Goal: Task Accomplishment & Management: Manage account settings

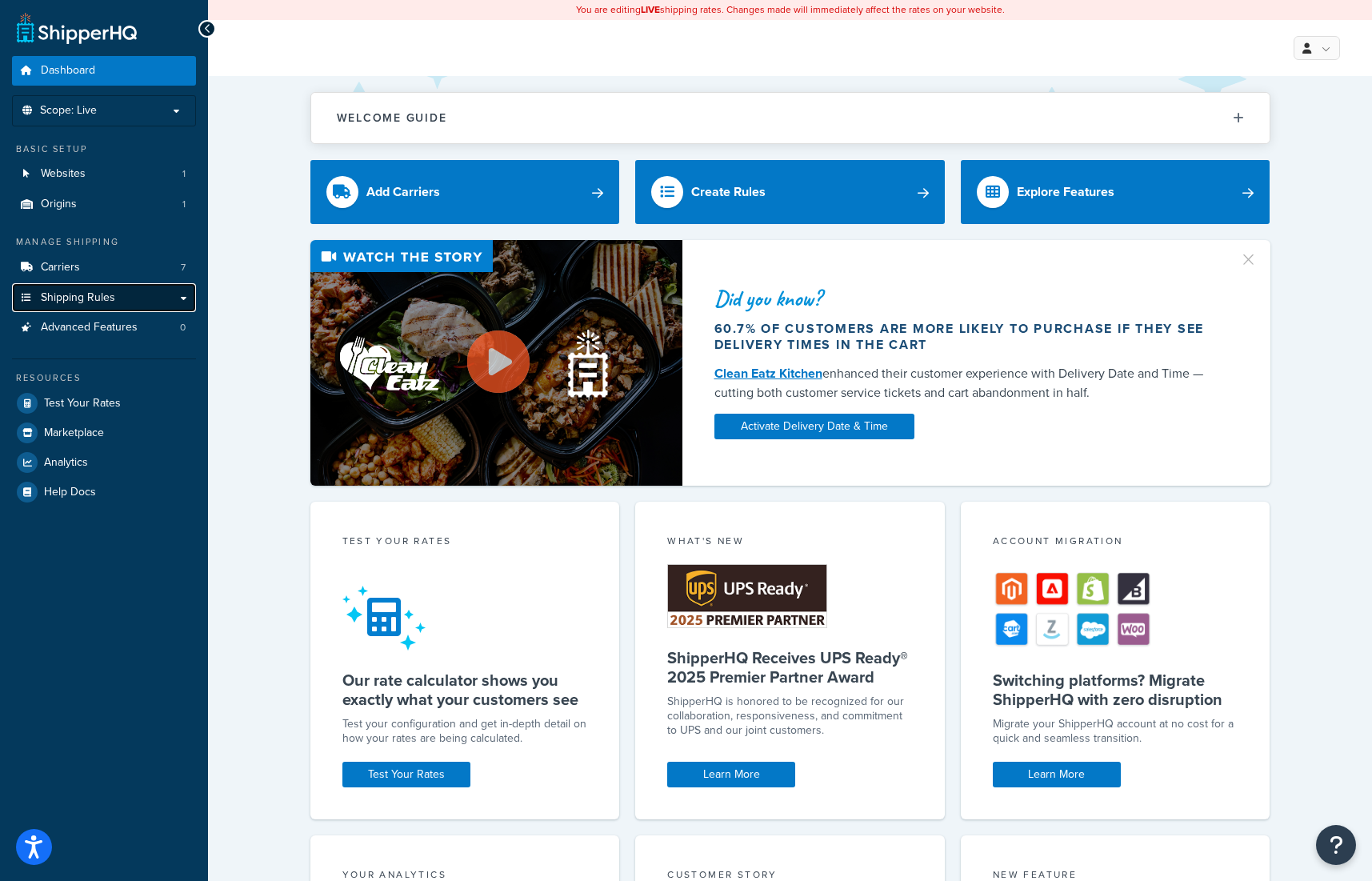
click at [86, 296] on span "Shipping Rules" at bounding box center [77, 298] width 74 height 14
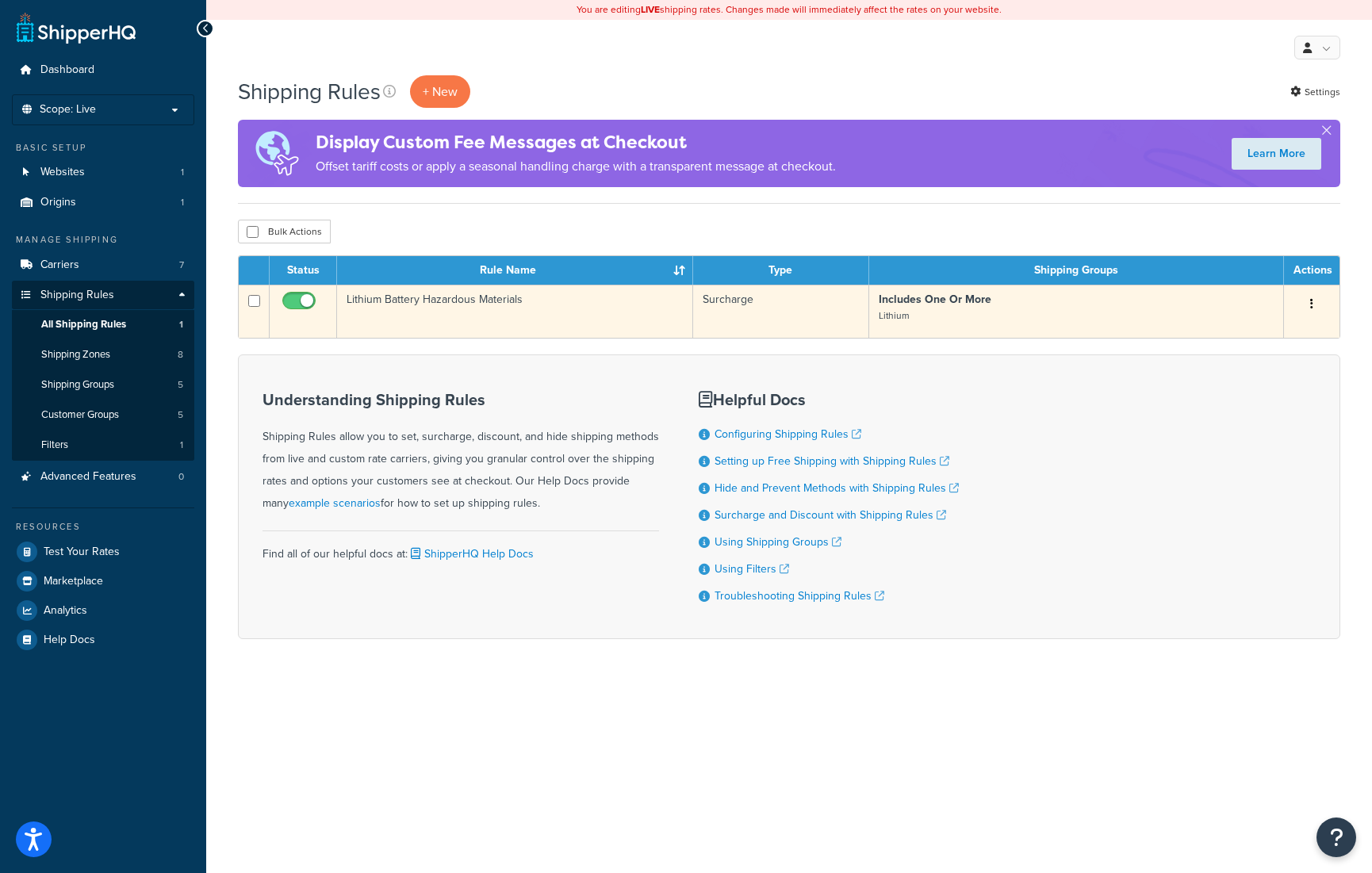
click at [1304, 297] on button "button" at bounding box center [1311, 304] width 22 height 26
click at [1224, 336] on link "Edit" at bounding box center [1258, 334] width 125 height 33
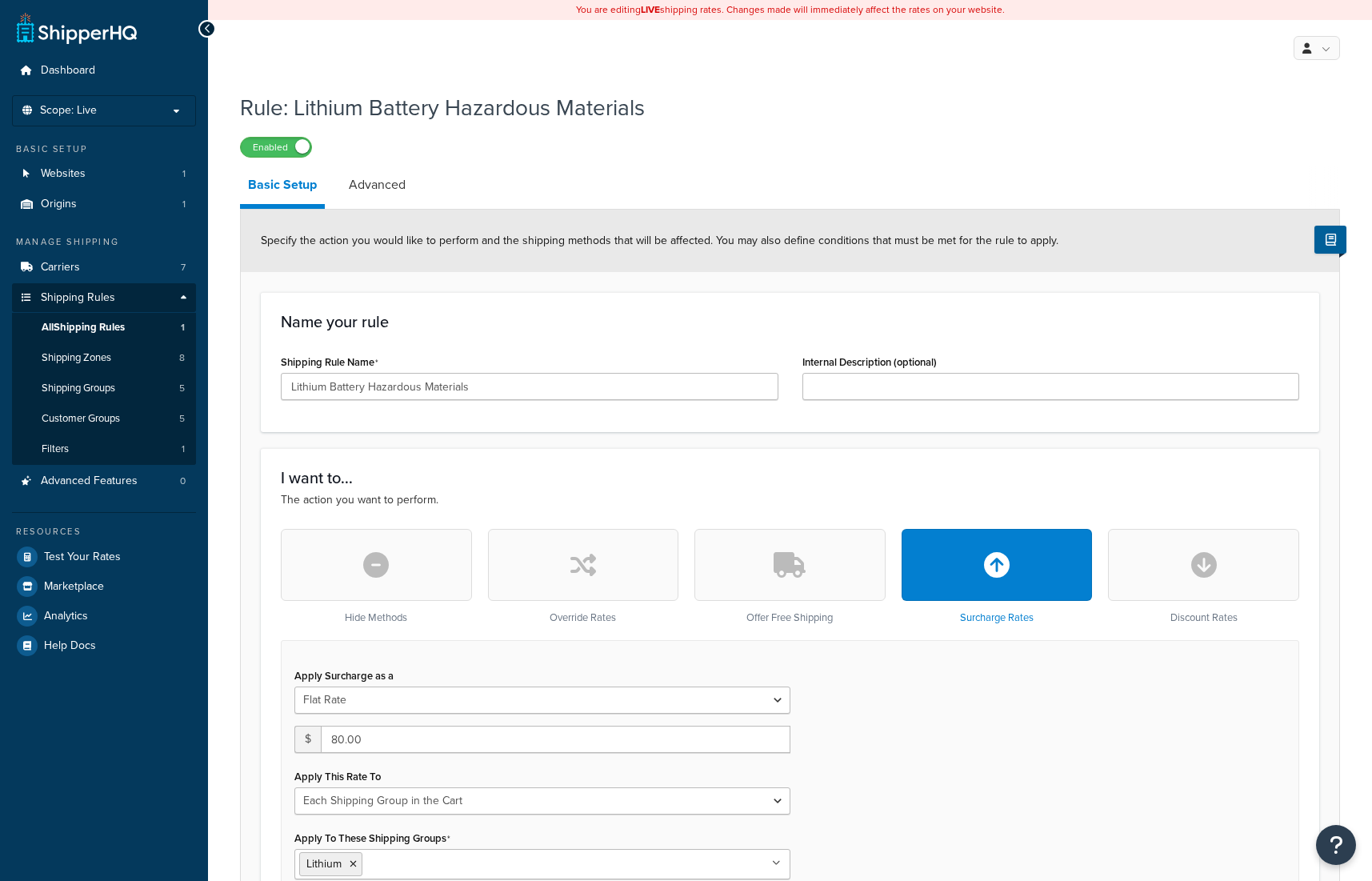
select select "SHIPPING_GROUP"
click at [395, 187] on link "Advanced" at bounding box center [377, 185] width 72 height 39
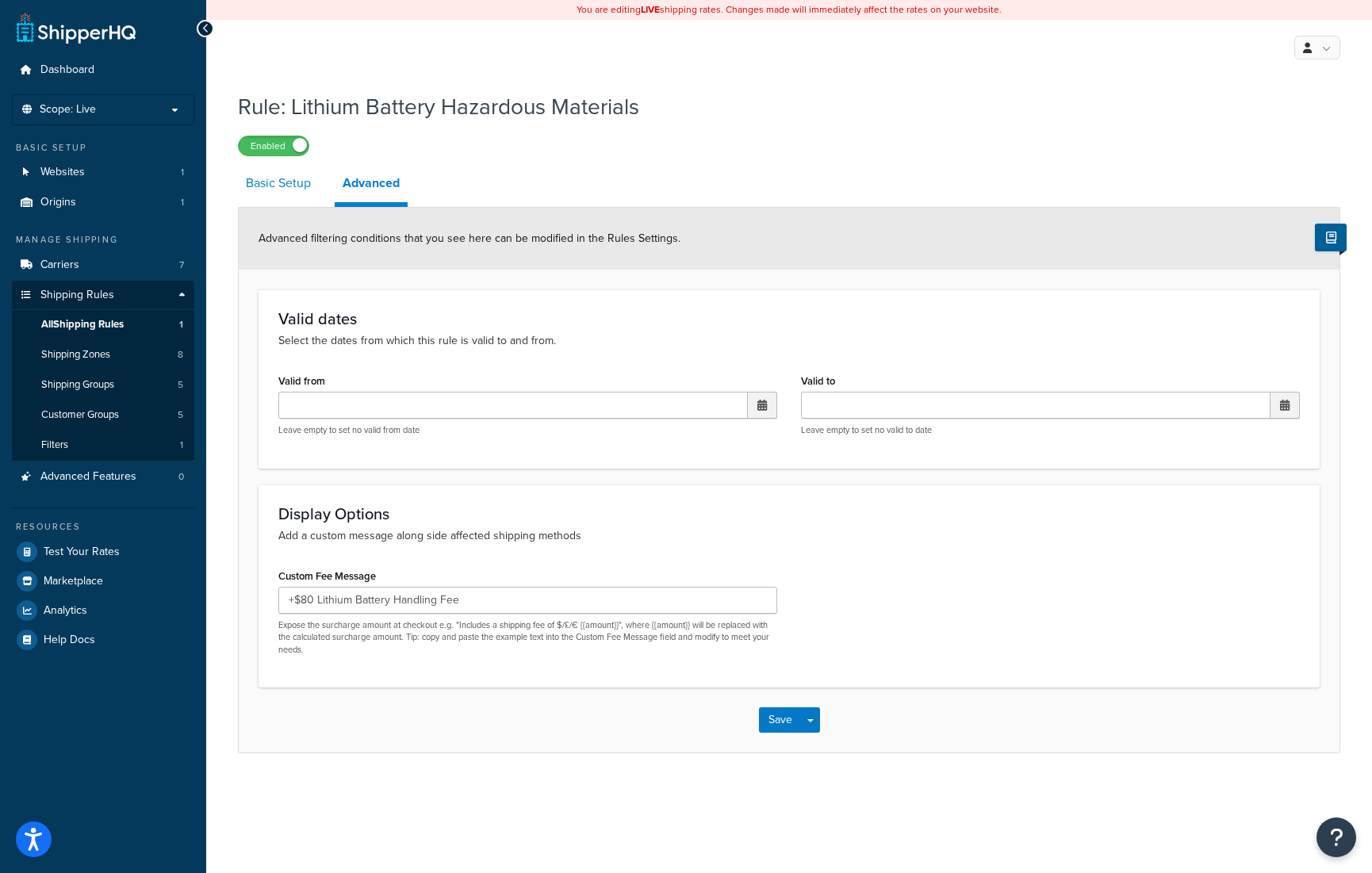
click at [272, 180] on link "Basic Setup" at bounding box center [278, 184] width 81 height 38
select select "SHIPPING_GROUP"
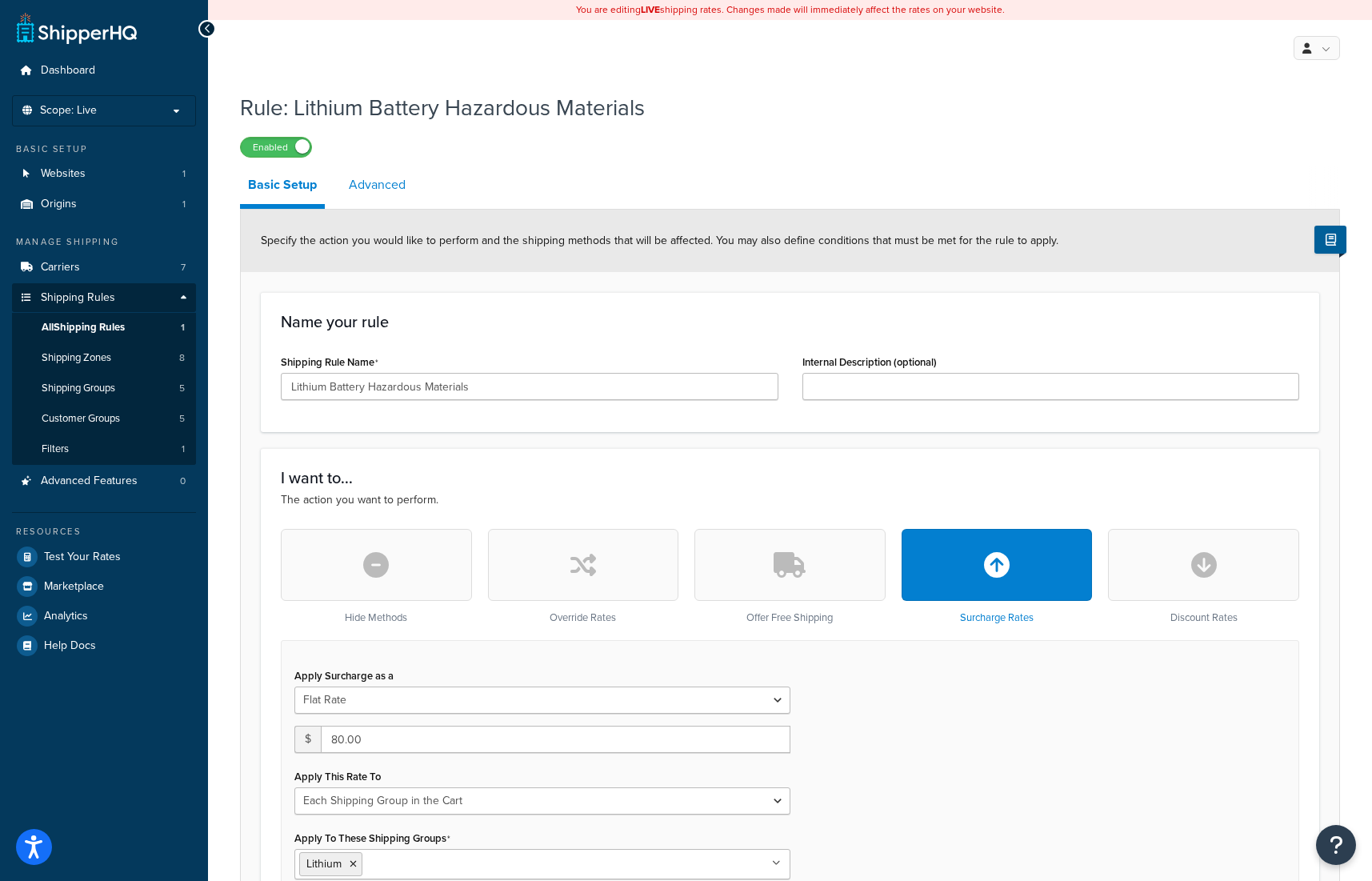
click at [376, 183] on link "Advanced" at bounding box center [377, 185] width 72 height 39
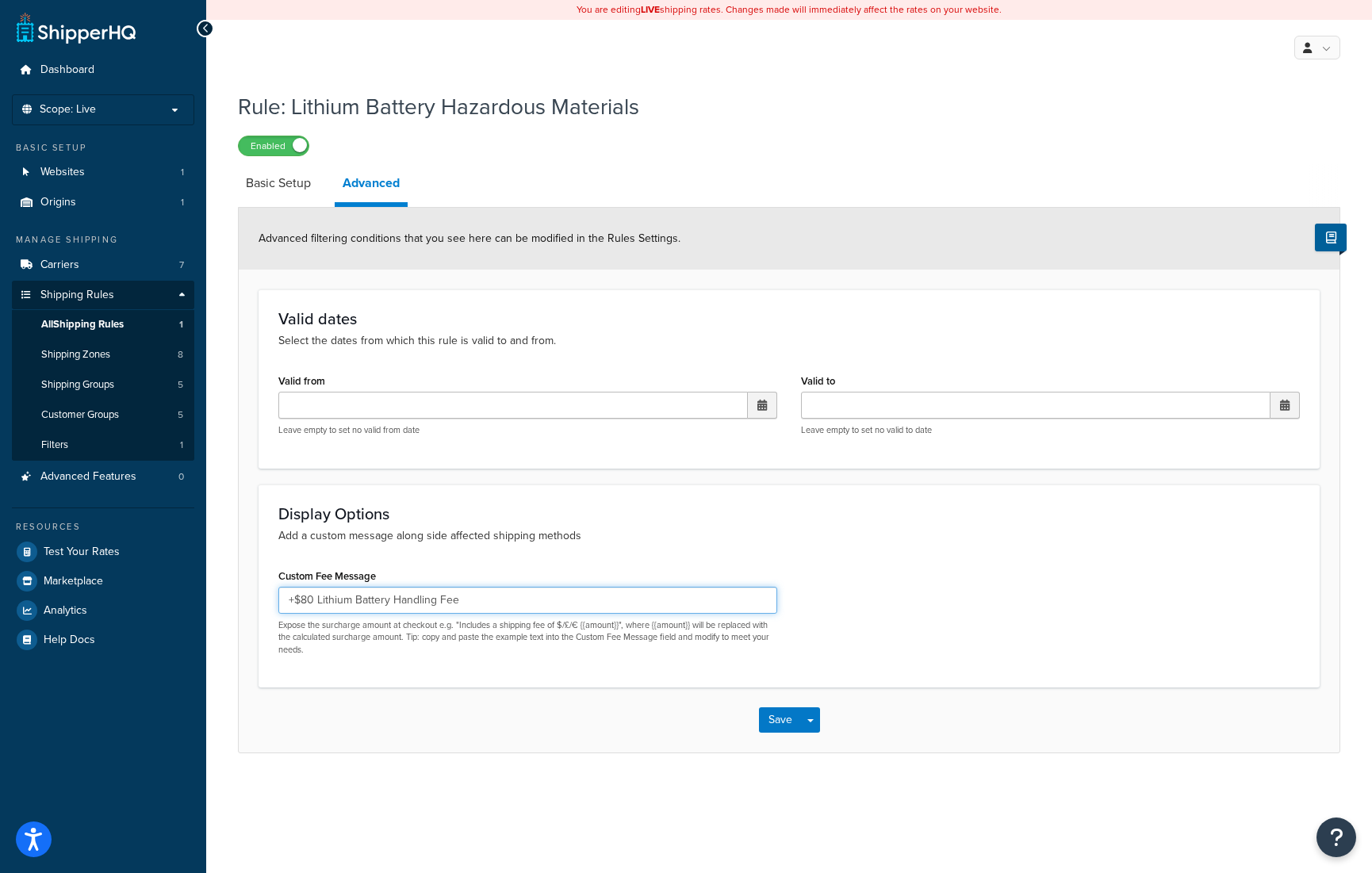
drag, startPoint x: 294, startPoint y: 599, endPoint x: 277, endPoint y: 609, distance: 19.7
click at [273, 597] on div "Custom Fee Message +$80 Lithium Battery Handling Fee Expose the surcharge amoun…" at bounding box center [527, 616] width 522 height 103
click at [521, 603] on input "(Includes $80 Lithium Battery Handling Fee" at bounding box center [527, 600] width 498 height 27
click at [543, 596] on input "(Includes $80 Lithium Battery Handling Fee for Airfreight" at bounding box center [527, 600] width 498 height 27
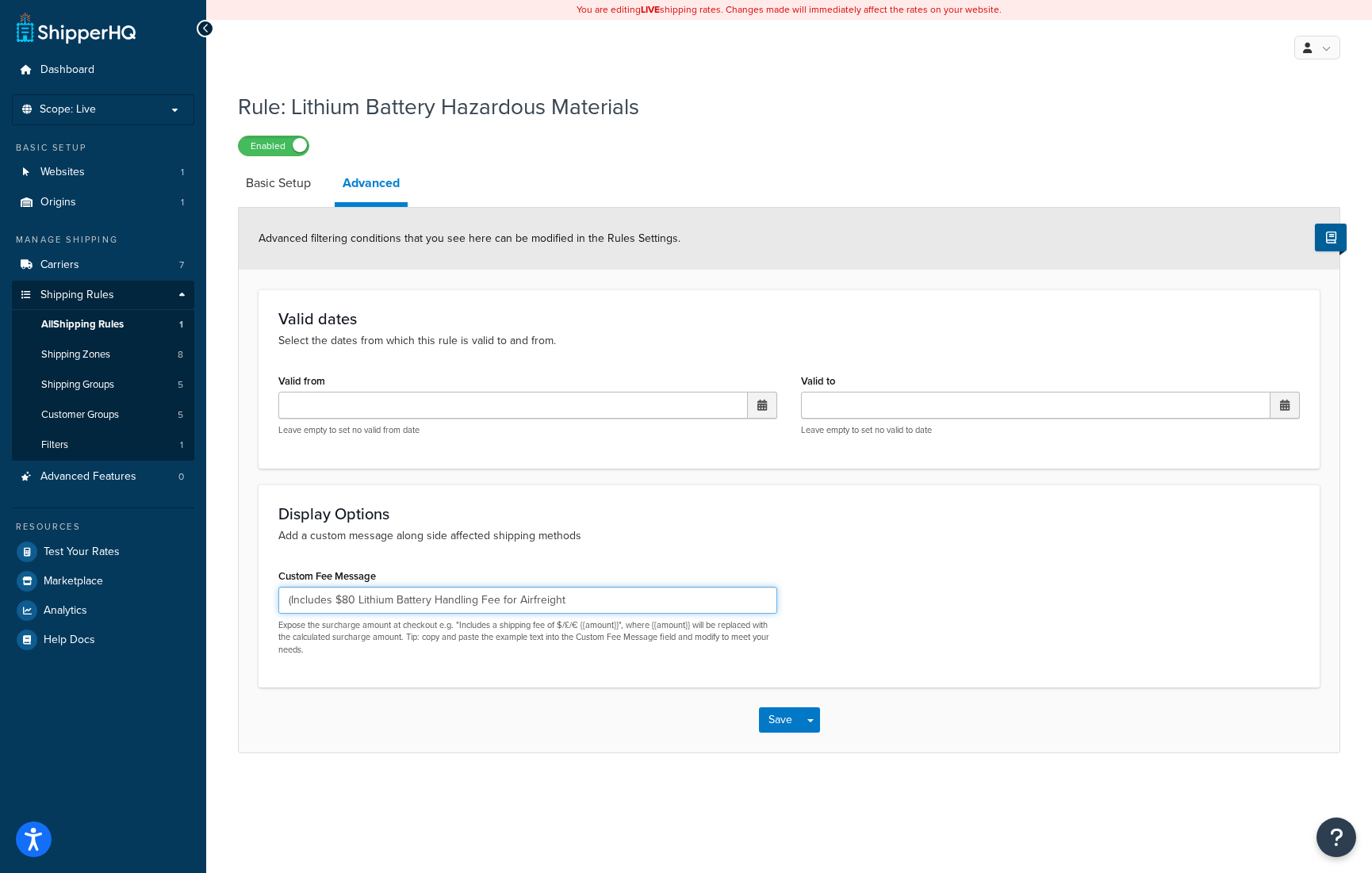
click at [572, 605] on input "(Includes $80 Lithium Battery Handling Fee for Airfreight" at bounding box center [527, 600] width 498 height 27
click at [530, 599] on input "(Includes $80 Lithium Battery Handling Fee for Airfreight" at bounding box center [527, 600] width 498 height 27
click at [626, 605] on input "(Includes $80 Lithium Battery Handling Fee for Air Freight" at bounding box center [527, 600] width 498 height 27
type input "(Includes $80 Lithium Battery Handling Fee for Air Freight)"
click at [775, 722] on button "Save" at bounding box center [780, 720] width 43 height 26
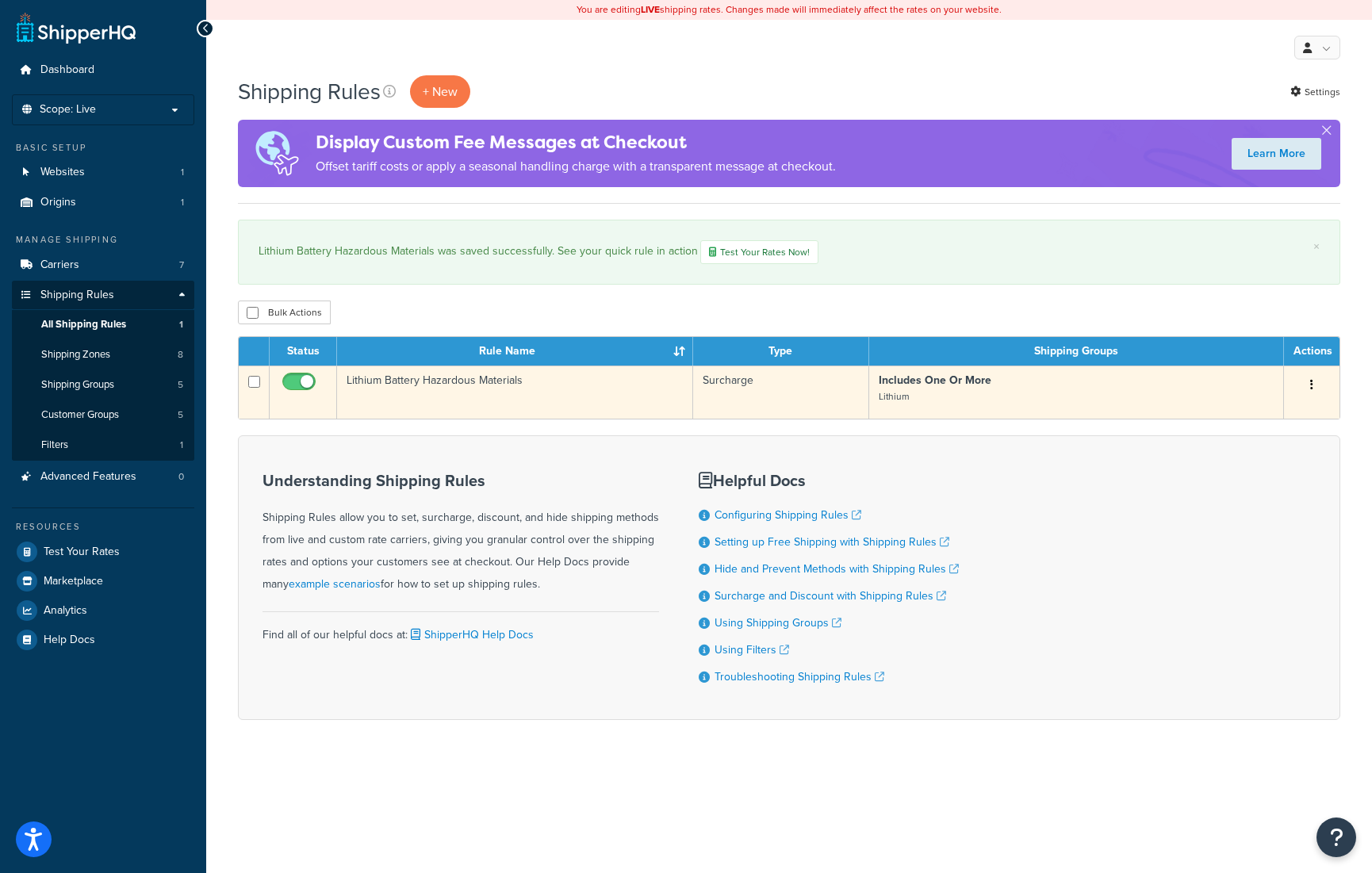
click at [1312, 379] on button "button" at bounding box center [1311, 385] width 22 height 26
click at [1234, 414] on link "Edit" at bounding box center [1258, 415] width 125 height 33
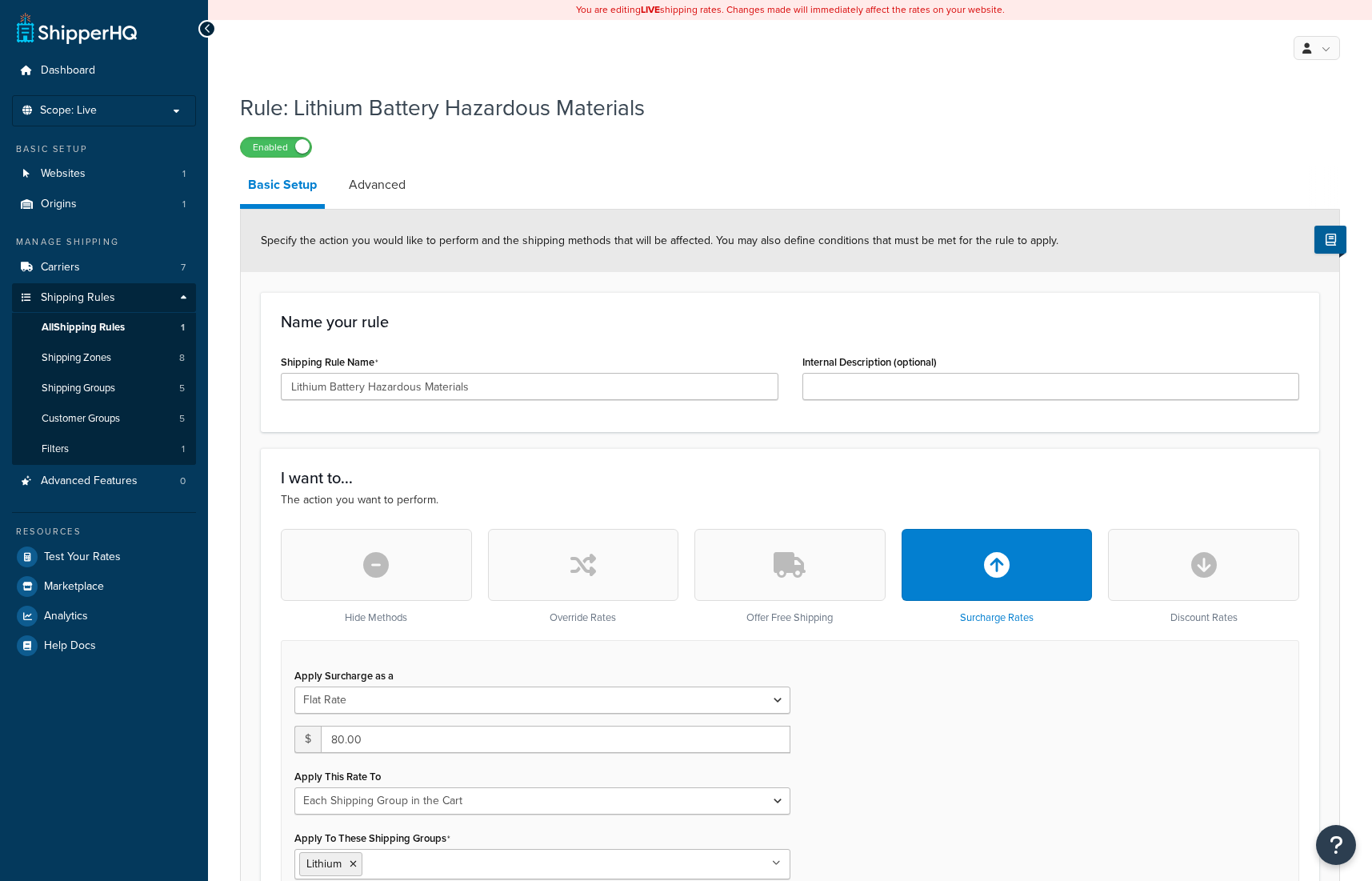
select select "SHIPPING_GROUP"
click at [929, 754] on div "Apply Surcharge as a Flat Rate Percentage Flat Rate & Percentage $ 80.00 Apply …" at bounding box center [790, 799] width 1019 height 318
click at [379, 182] on link "Advanced" at bounding box center [377, 185] width 72 height 39
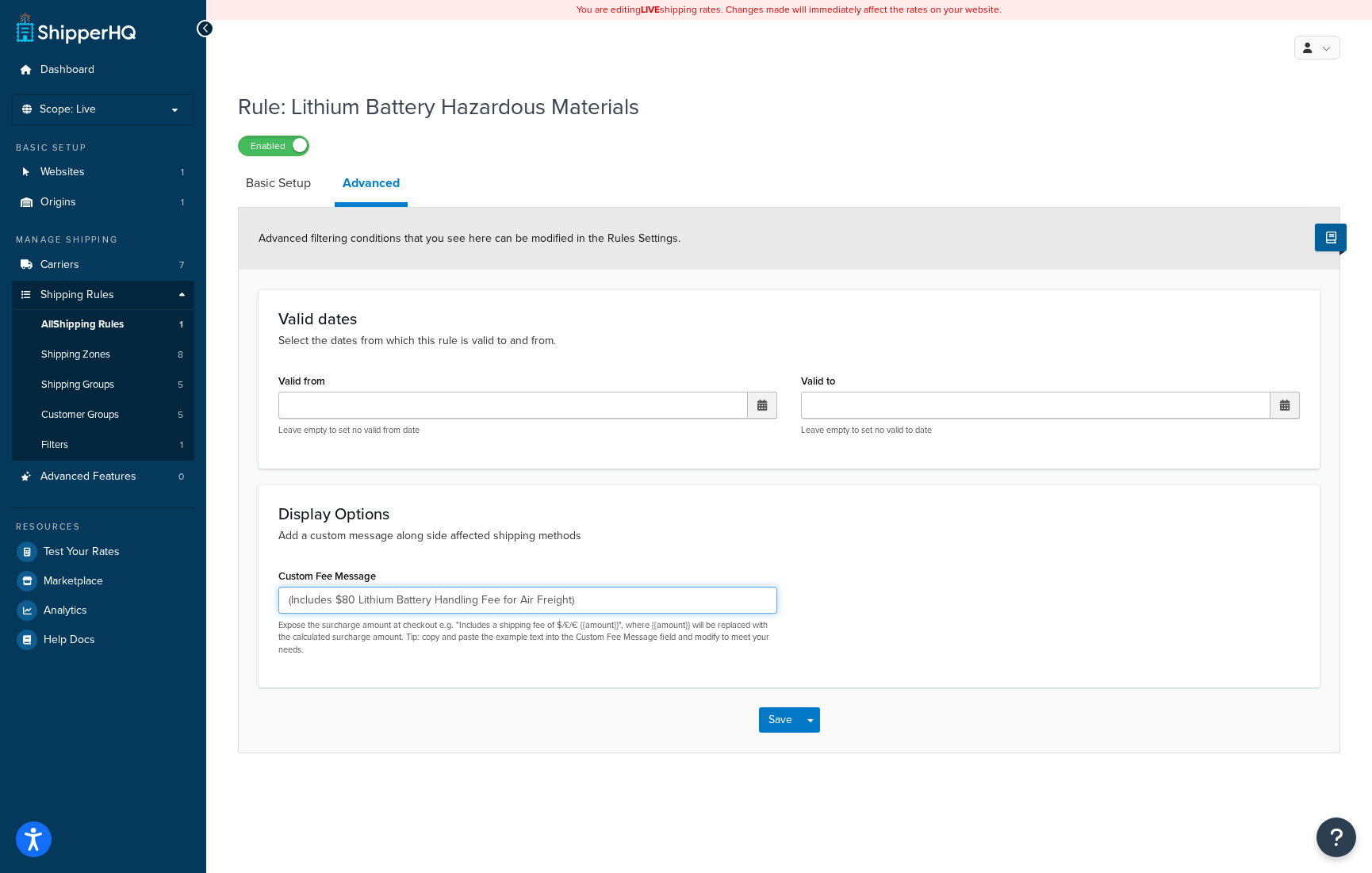
click at [309, 599] on input "(Includes $80 Lithium Battery Handling Fee for Air Freight)" at bounding box center [527, 600] width 498 height 27
drag, startPoint x: 547, startPoint y: 598, endPoint x: 554, endPoint y: 607, distance: 11.4
click at [547, 598] on input "(Plus $80 Lithium Battery Handling Fee for Air Freight)" at bounding box center [527, 600] width 498 height 27
type input "(Plus $80 Lithium Battery Handling Fee for Air Freight Added to Total)"
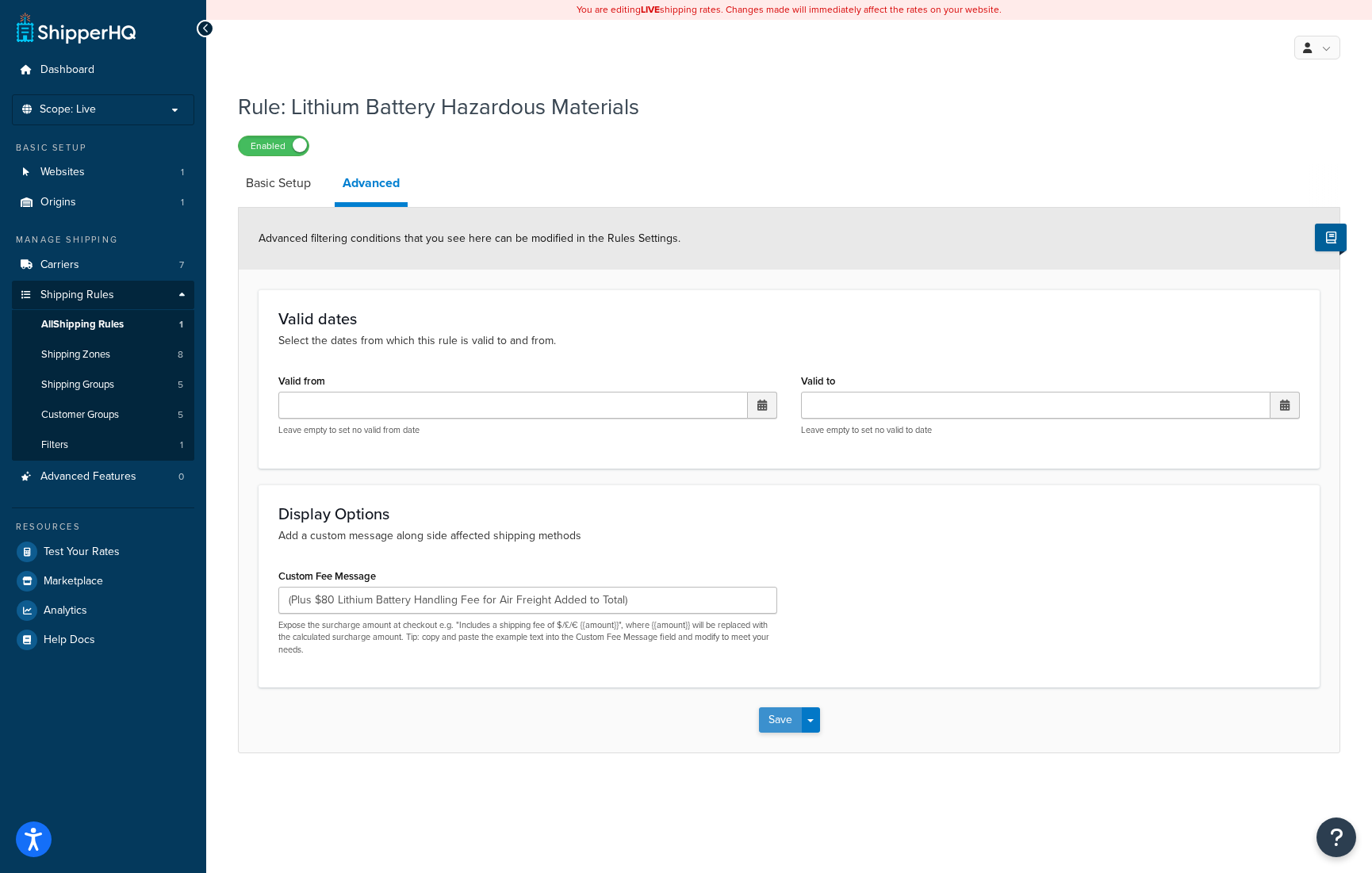
click at [771, 719] on button "Save" at bounding box center [780, 720] width 43 height 26
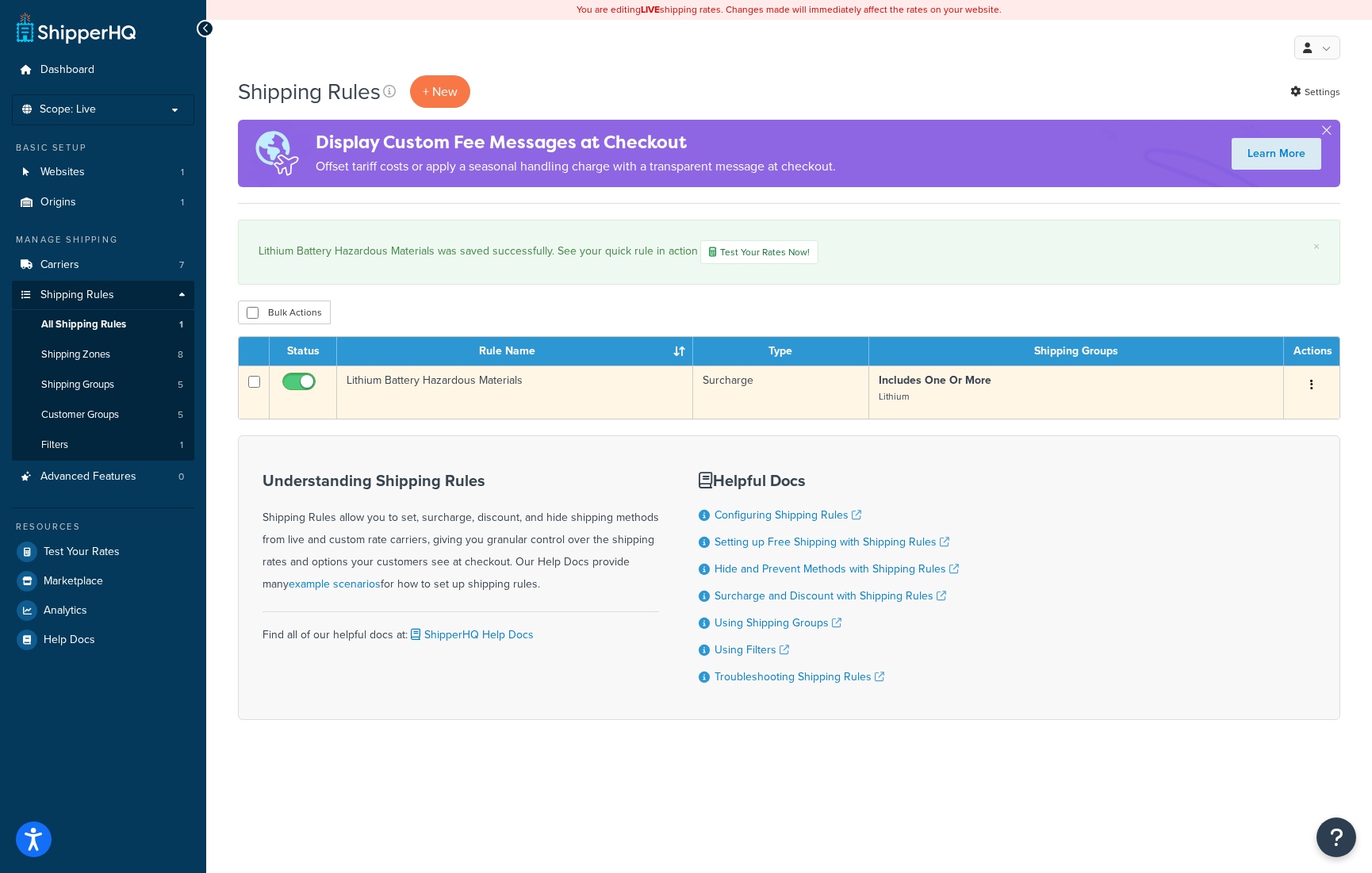
click at [1316, 382] on button "button" at bounding box center [1311, 385] width 22 height 26
click at [1257, 405] on link "Edit" at bounding box center [1258, 415] width 125 height 33
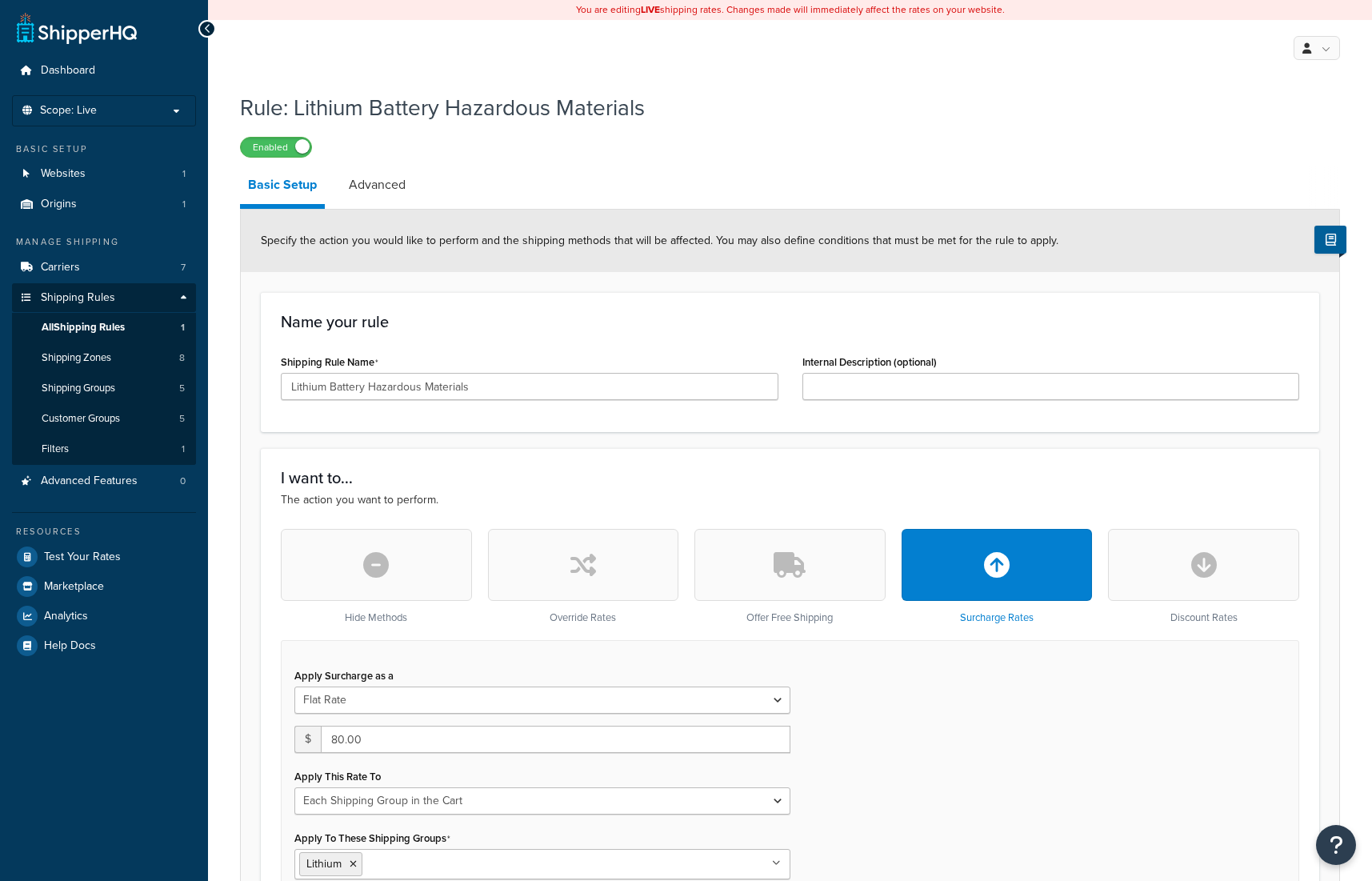
select select "SHIPPING_GROUP"
click at [392, 177] on link "Advanced" at bounding box center [377, 185] width 72 height 39
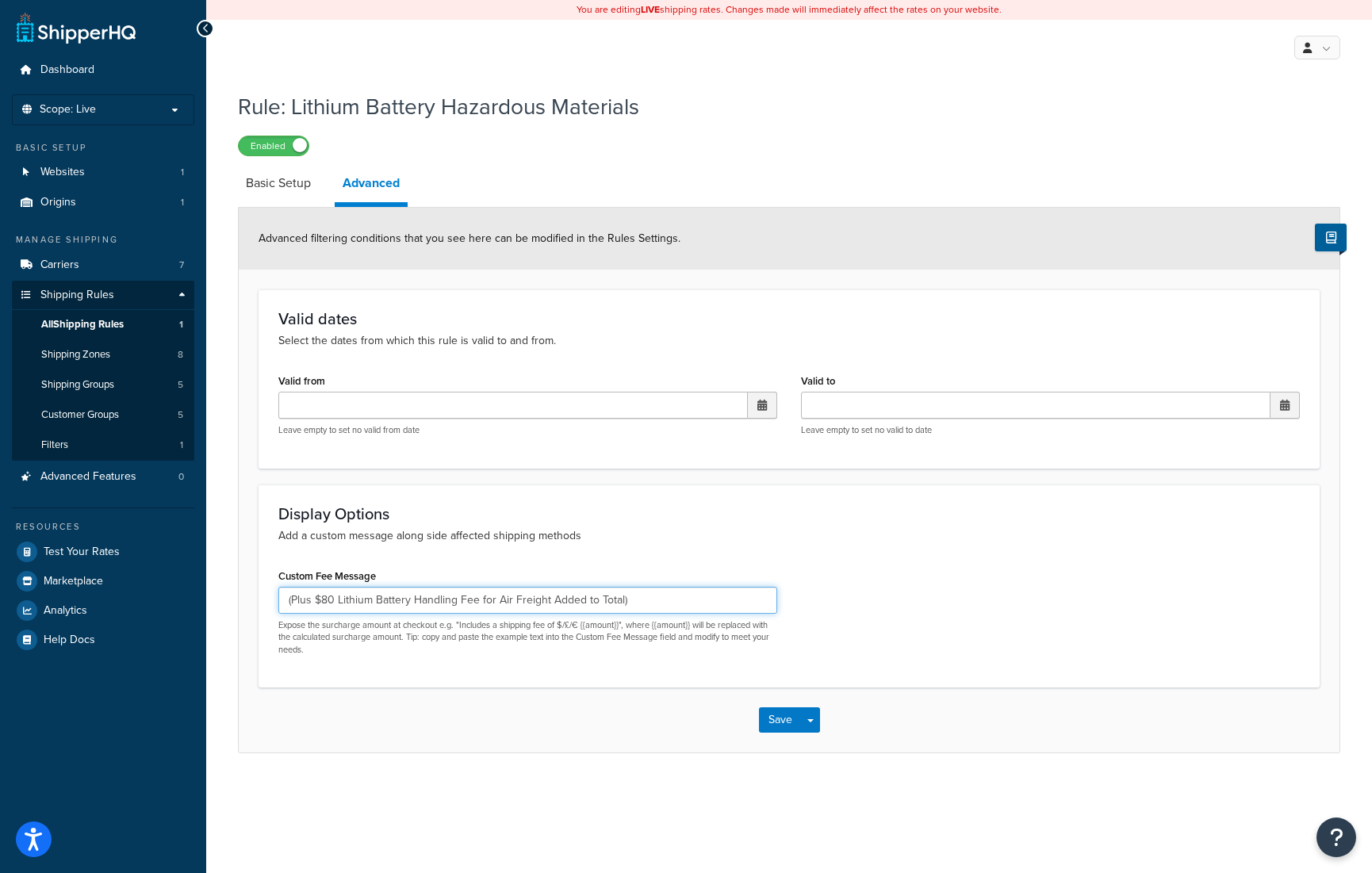
click at [684, 599] on input "(Plus $80 Lithium Battery Handling Fee for Air Freight Added to Total)" at bounding box center [527, 600] width 498 height 27
drag, startPoint x: 290, startPoint y: 600, endPoint x: 321, endPoint y: 654, distance: 62.3
click at [291, 600] on input "(Plus $80 Lithium Battery Handling Fee for Air Freight Added to Total" at bounding box center [527, 600] width 498 height 27
type input "– Plus $80 Lithium Battery Handling Fee for Air Freight Added to Total"
click at [778, 718] on button "Save" at bounding box center [780, 720] width 43 height 26
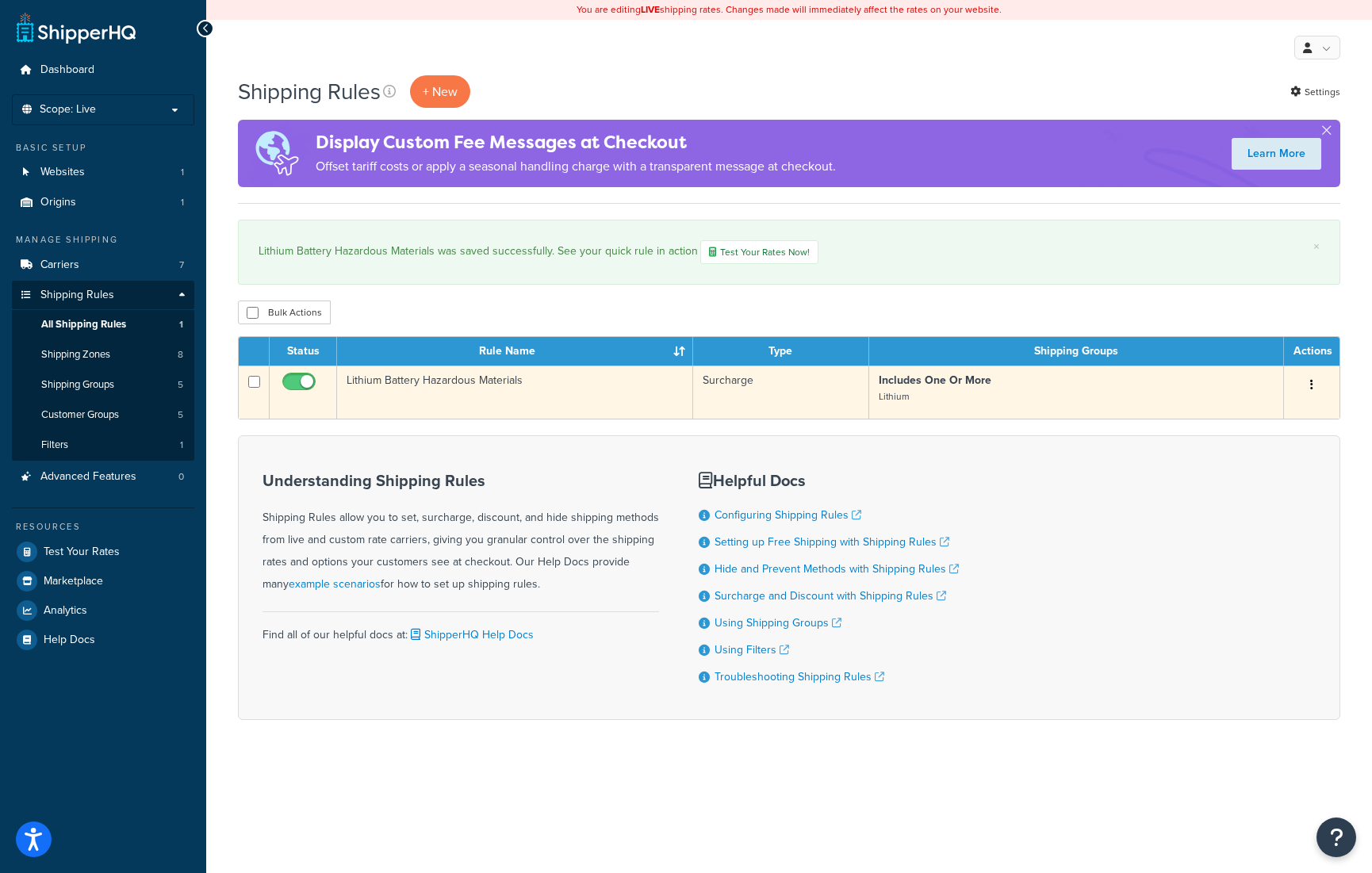
click at [1312, 381] on button "button" at bounding box center [1311, 385] width 22 height 26
click at [1252, 414] on link "Edit" at bounding box center [1258, 415] width 125 height 33
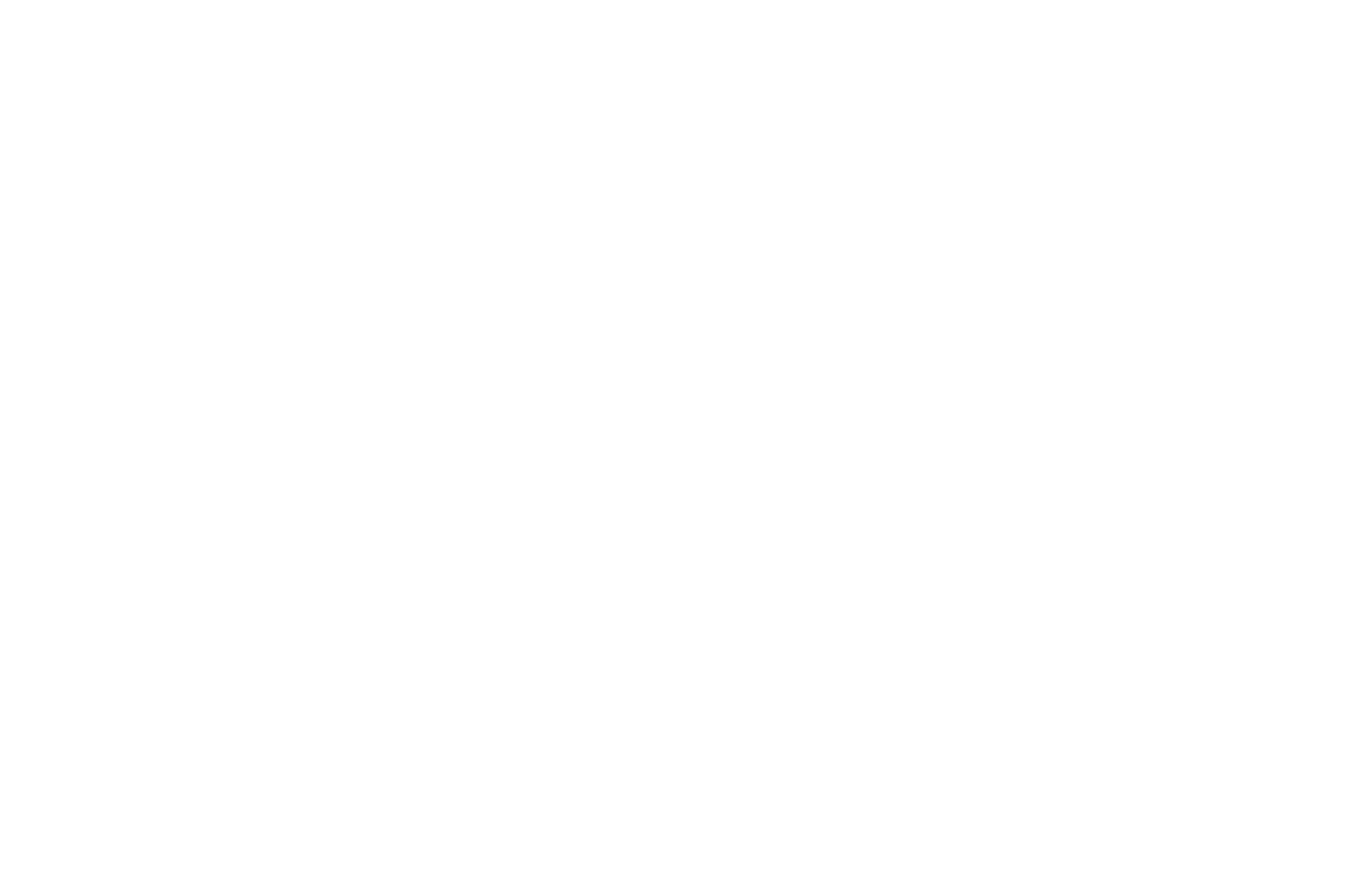
select select "SHIPPING_GROUP"
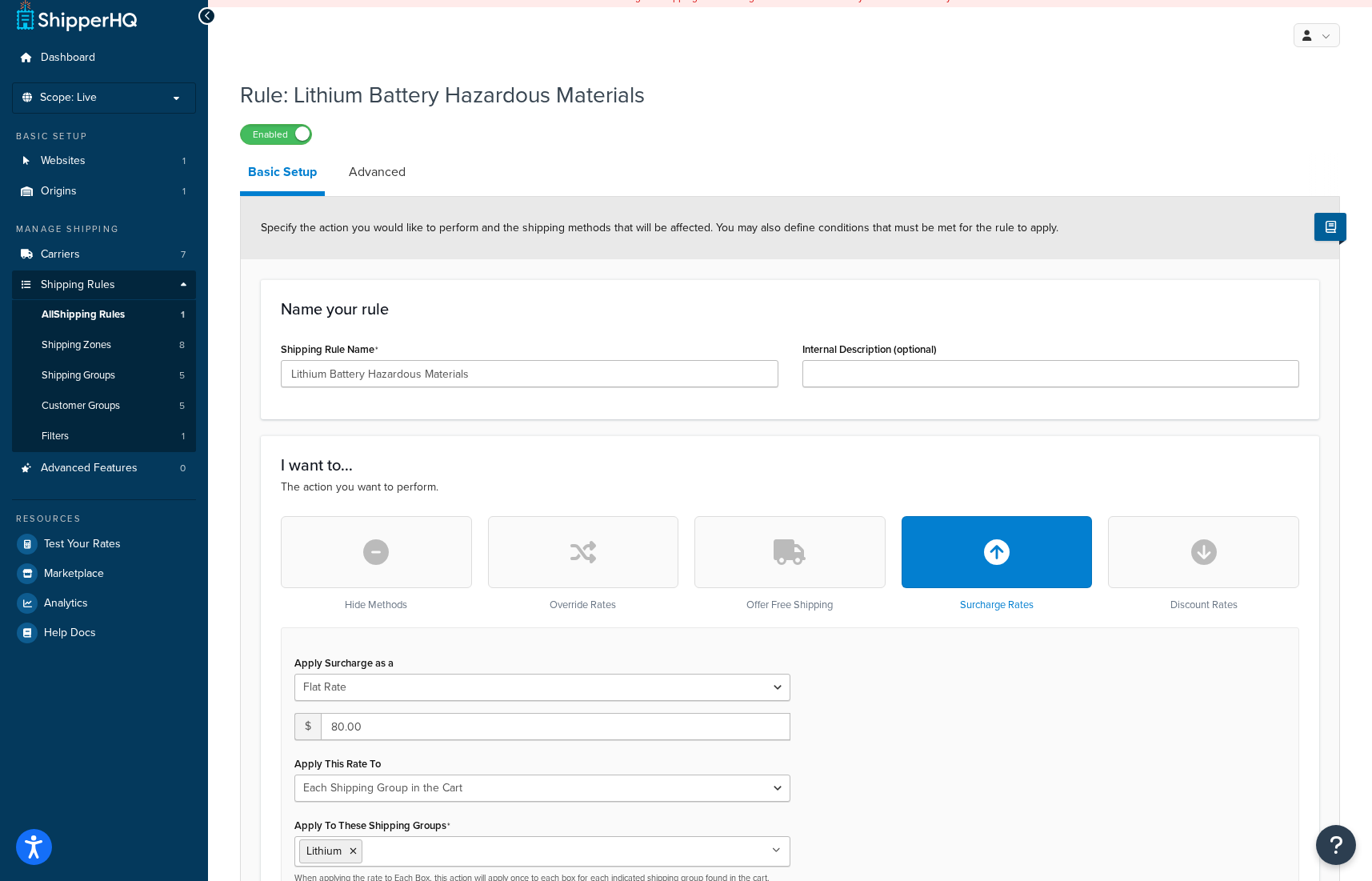
scroll to position [31, 0]
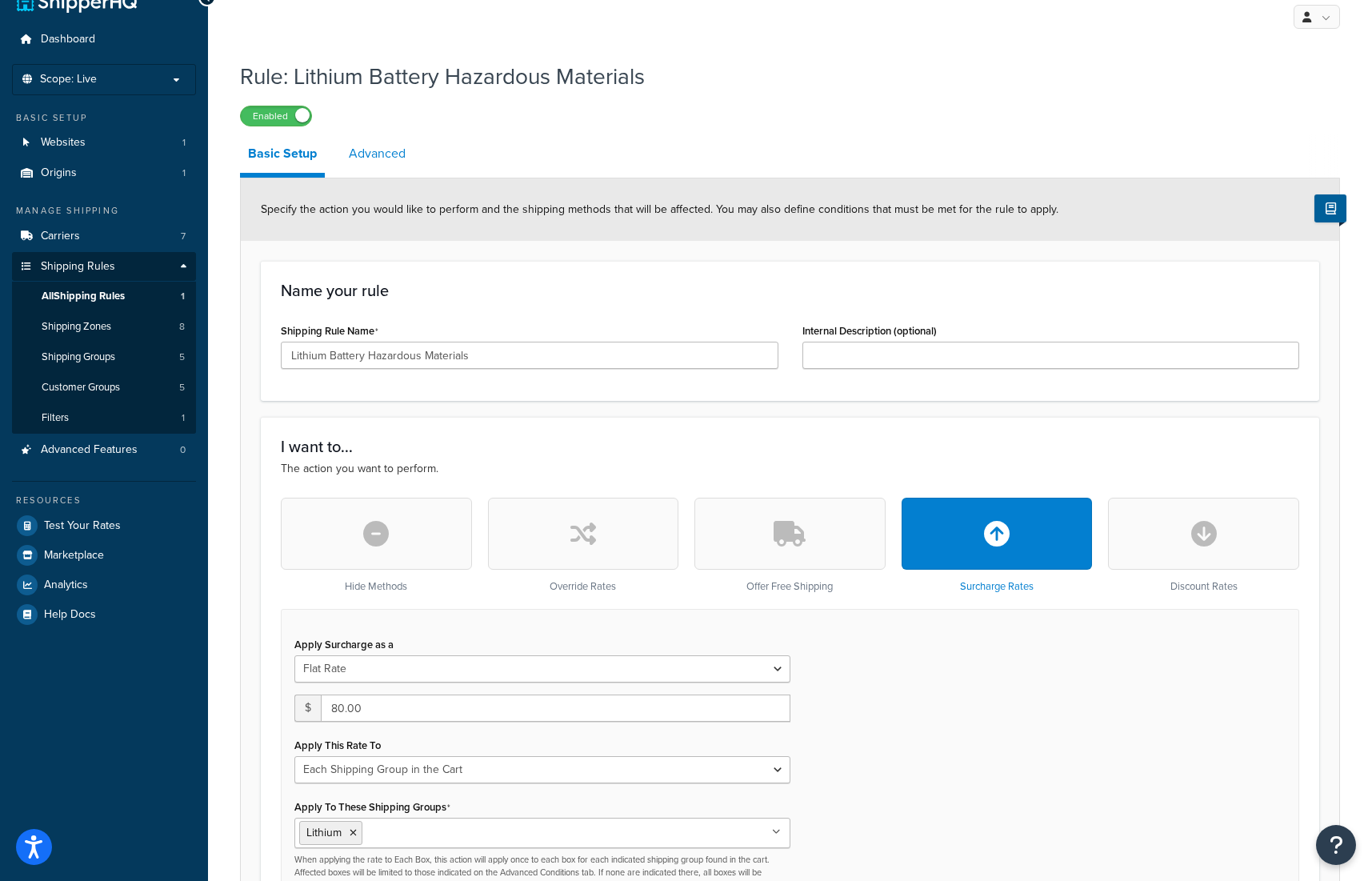
click at [364, 156] on link "Advanced" at bounding box center [377, 154] width 72 height 39
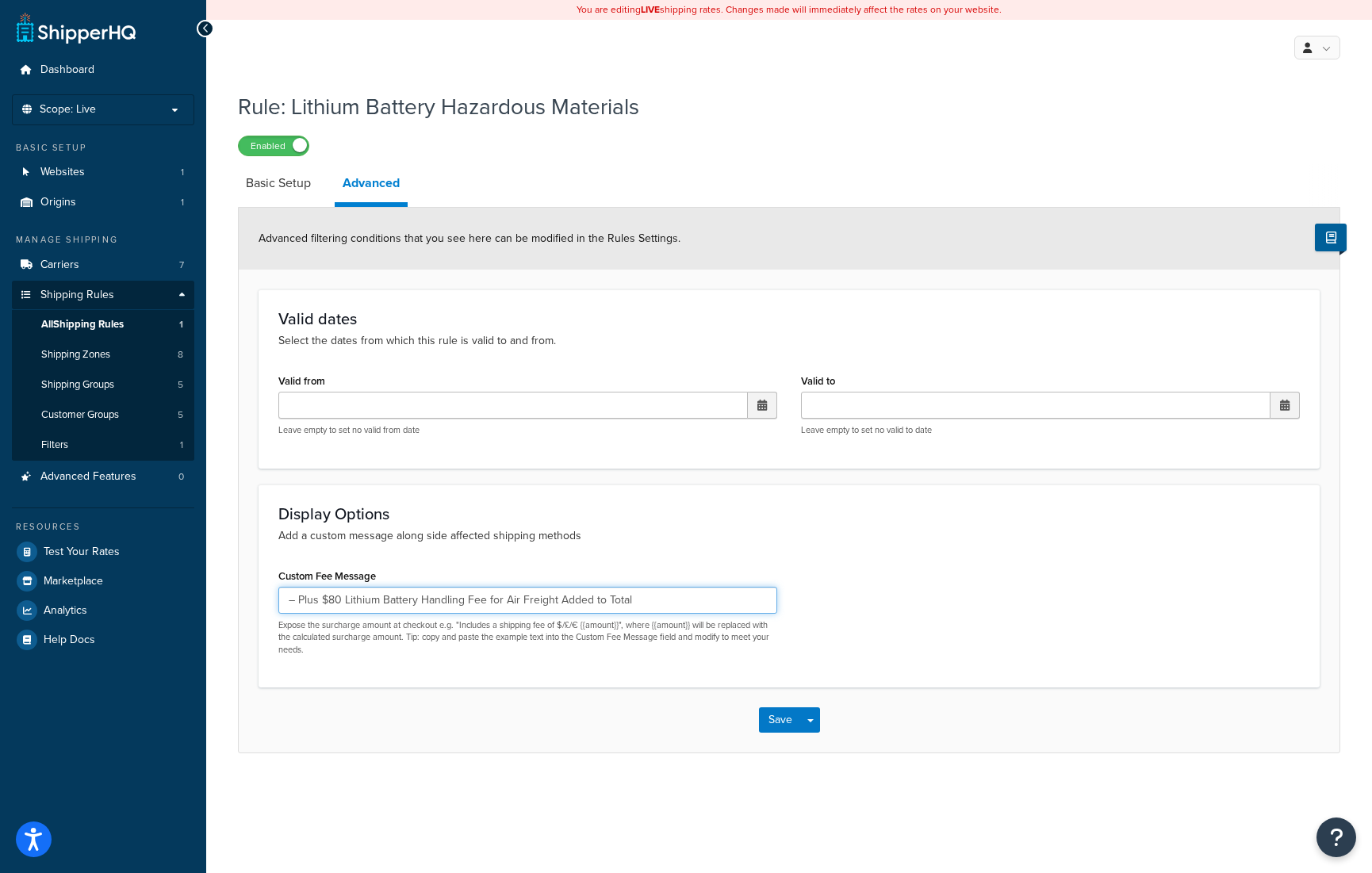
click at [650, 605] on input "– Plus $80 Lithium Battery Handling Fee for Air Freight Added to Total" at bounding box center [527, 600] width 498 height 27
drag, startPoint x: 508, startPoint y: 598, endPoint x: 520, endPoint y: 651, distance: 54.3
click at [511, 608] on input "– Plus $80 Lithium Battery Handling Fee for Air Freight Added to Total for Item…" at bounding box center [527, 600] width 498 height 27
drag, startPoint x: 523, startPoint y: 600, endPoint x: 552, endPoint y: 672, distance: 77.6
click at [527, 608] on input "– Plus $80 Lithium Battery Handling Fee for air Freight Added to Total for Item…" at bounding box center [527, 600] width 498 height 27
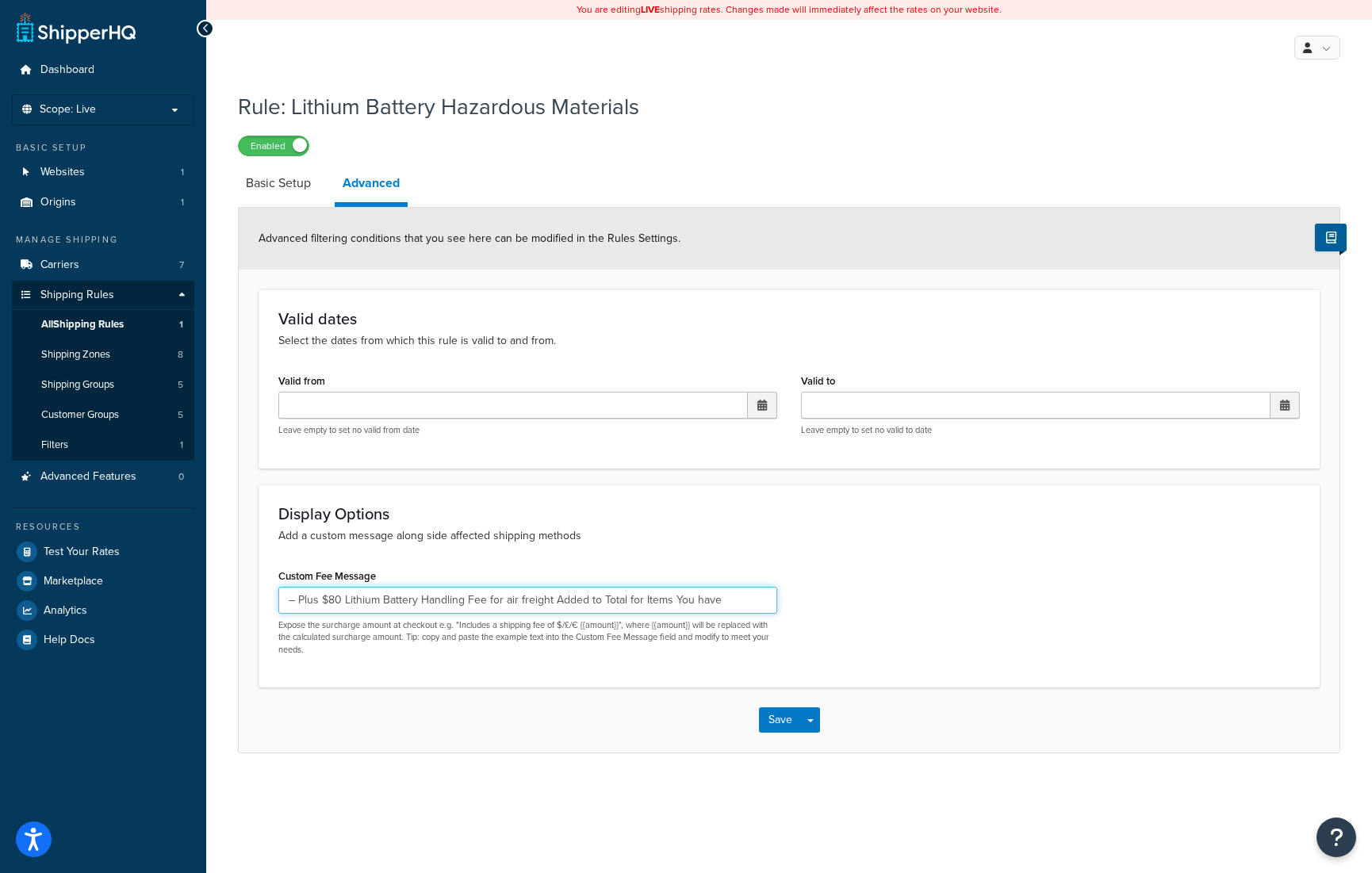
click at [560, 599] on input "– Plus $80 Lithium Battery Handling Fee for air freight Added to Total for Item…" at bounding box center [527, 600] width 498 height 27
click at [603, 604] on input "– Plus $80 Lithium Battery Handling Fee for air freight added to Total for Item…" at bounding box center [527, 600] width 498 height 27
click at [640, 602] on input "– Plus $80 Lithium Battery Handling Fee for air freight added to total for Item…" at bounding box center [527, 600] width 498 height 27
click at [674, 604] on input "– Plus $80 Lithium Battery Handling Fee for air freight added to total for item…" at bounding box center [527, 600] width 498 height 27
click at [694, 599] on input "– Plus $80 Lithium Battery Handling Fee for air freight added to total for item…" at bounding box center [527, 600] width 498 height 27
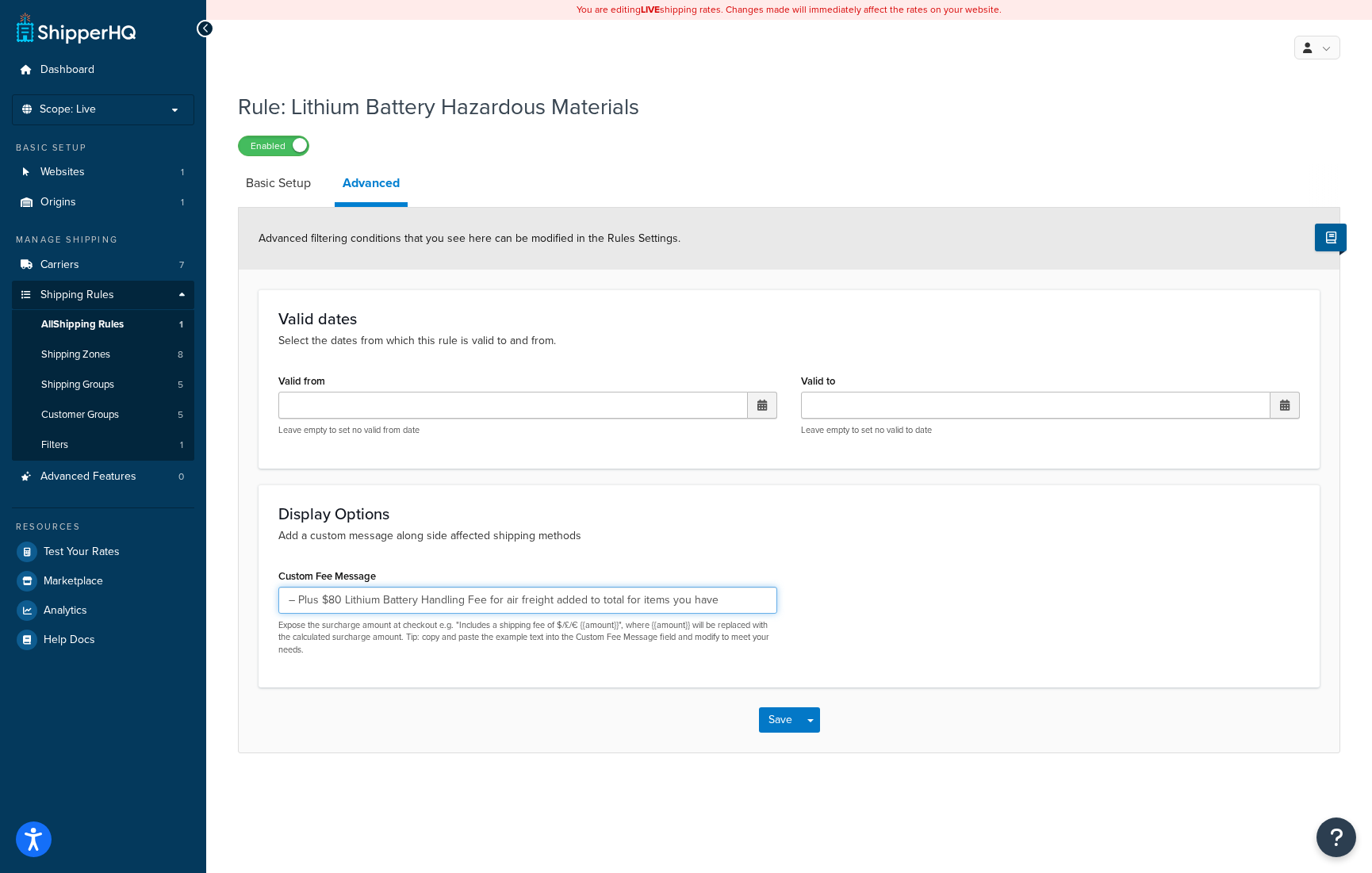
click at [639, 603] on input "– Plus $80 Lithium Battery Handling Fee for air freight added to total for item…" at bounding box center [527, 600] width 498 height 27
click at [749, 607] on input "– Plus $80 Lithium Battery Handling Fee for air freight added to total for sele…" at bounding box center [527, 600] width 498 height 27
type input "– Plus $80 Lithium Battery Handling Fee for air freight added to total for sele…"
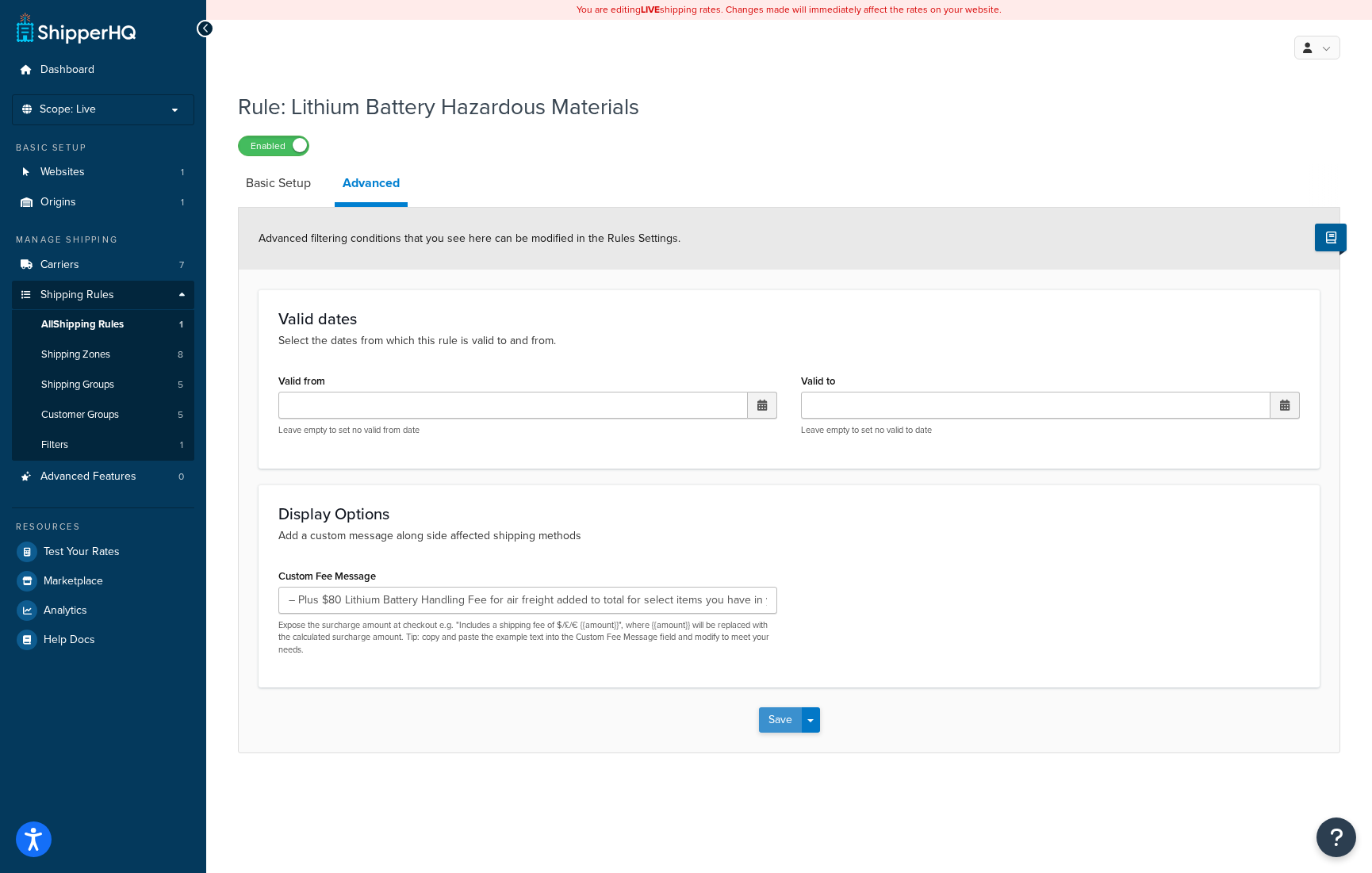
click at [780, 720] on button "Save" at bounding box center [780, 720] width 43 height 26
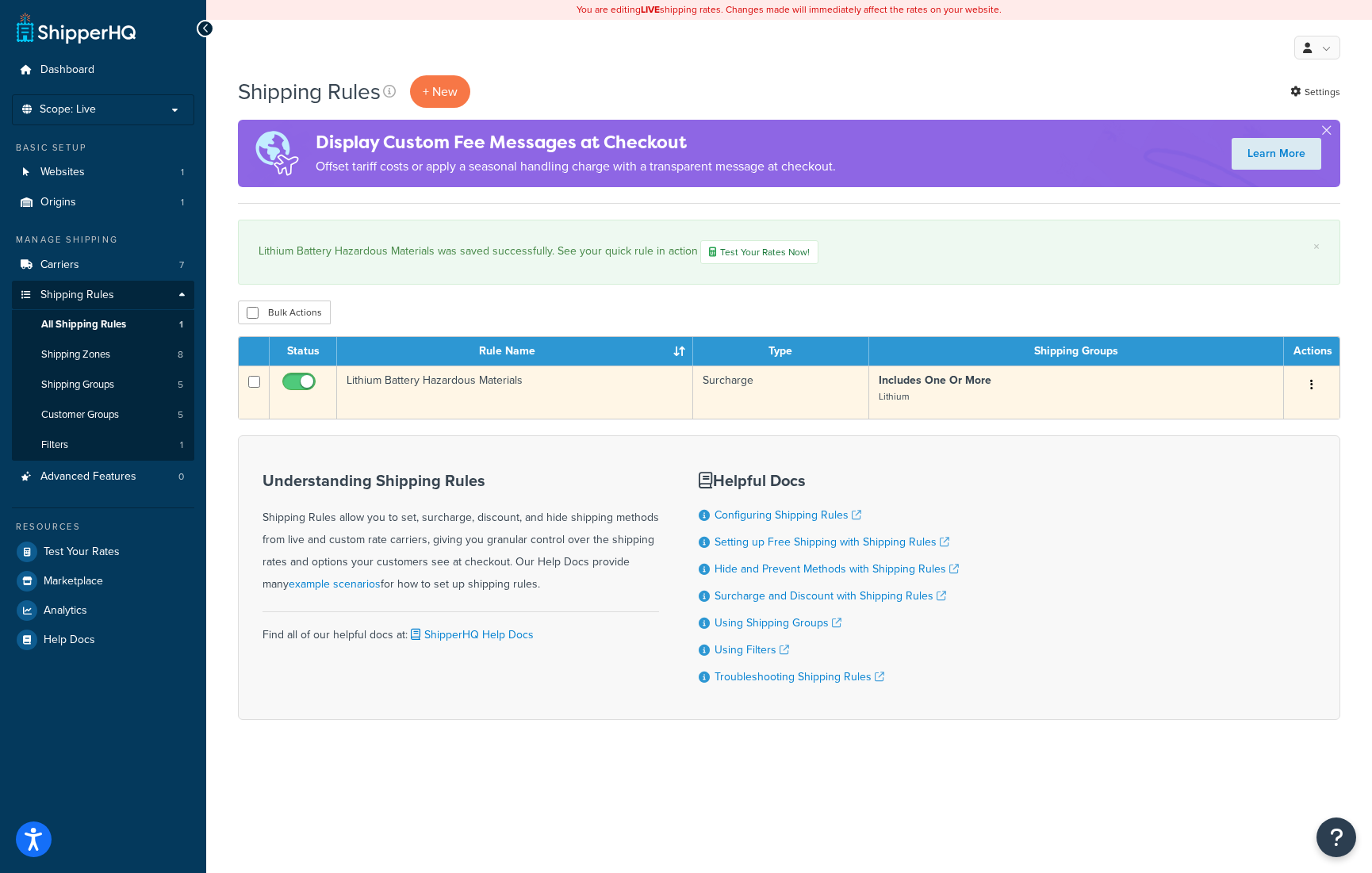
click at [1313, 379] on button "button" at bounding box center [1311, 385] width 22 height 26
click at [1238, 410] on link "Edit" at bounding box center [1258, 415] width 125 height 33
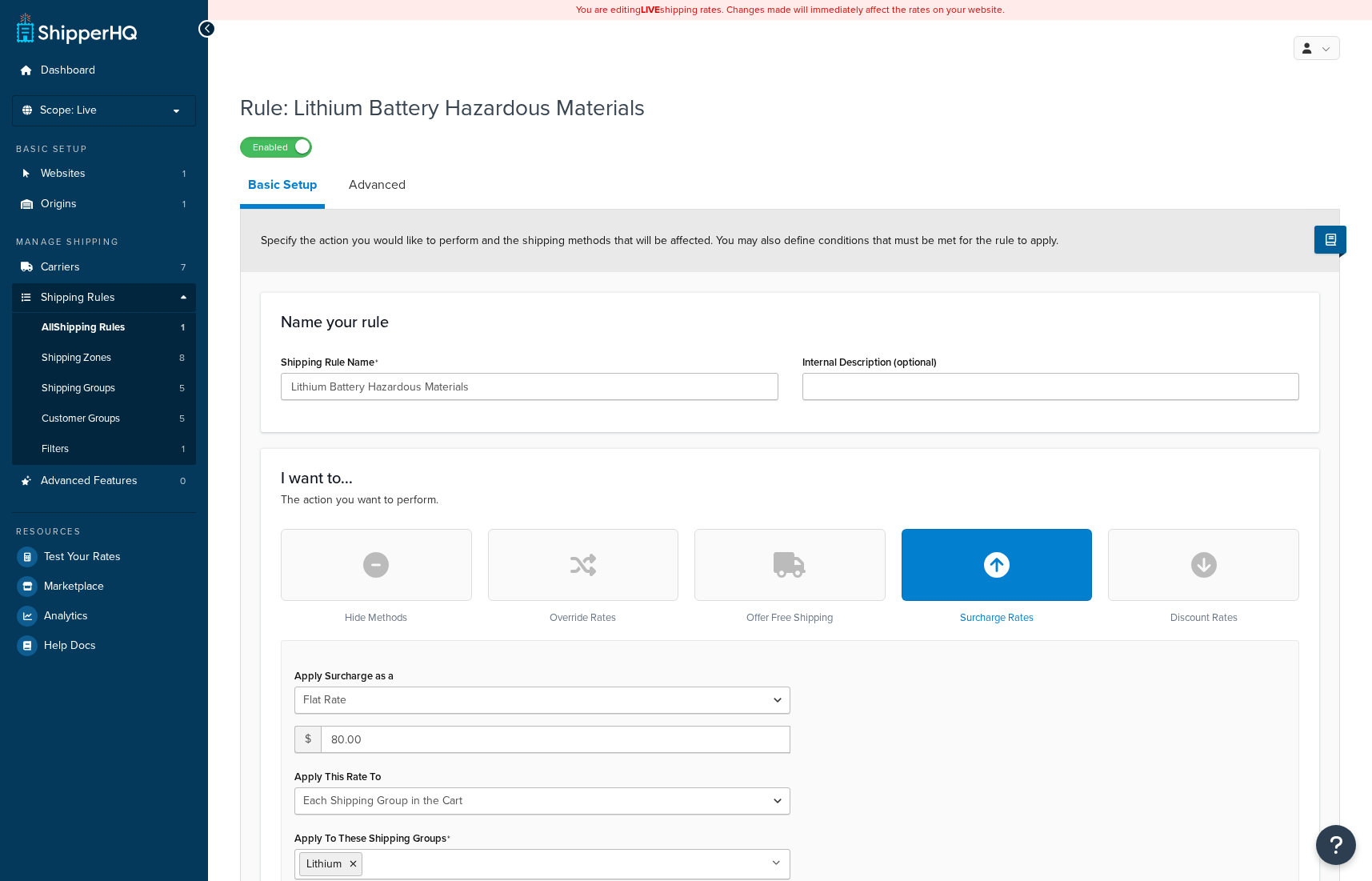
select select "SHIPPING_GROUP"
click at [387, 181] on link "Advanced" at bounding box center [377, 185] width 72 height 39
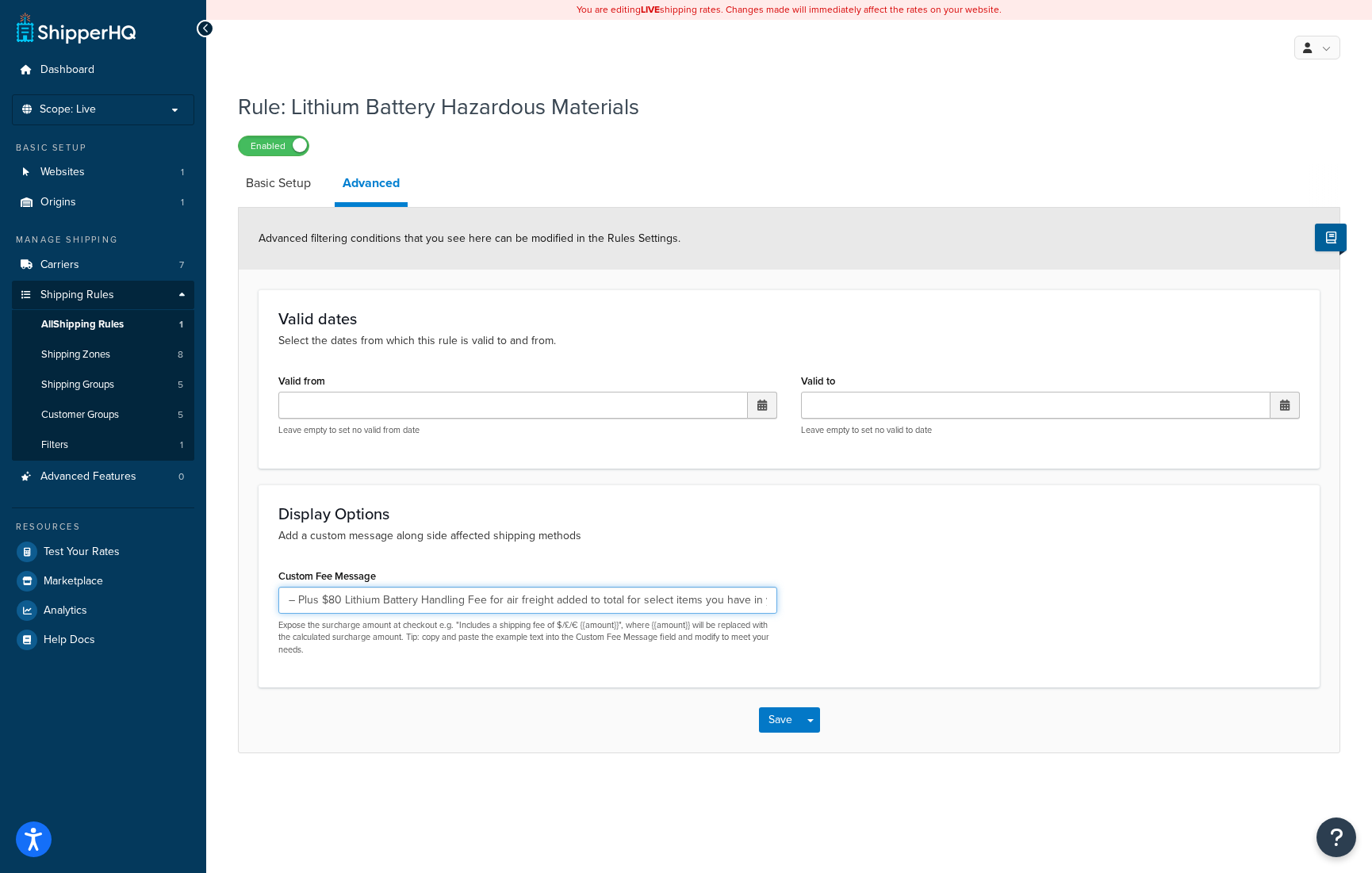
scroll to position [0, 44]
drag, startPoint x: 623, startPoint y: 600, endPoint x: 830, endPoint y: 595, distance: 207.1
click at [830, 595] on div "Custom Fee Message – Plus $80 Lithium Battery Handling Fee for air freight adde…" at bounding box center [788, 616] width 1045 height 103
click at [551, 604] on input "– Plus $80 Lithium Battery Handling Fee for air freight added to total." at bounding box center [527, 600] width 498 height 27
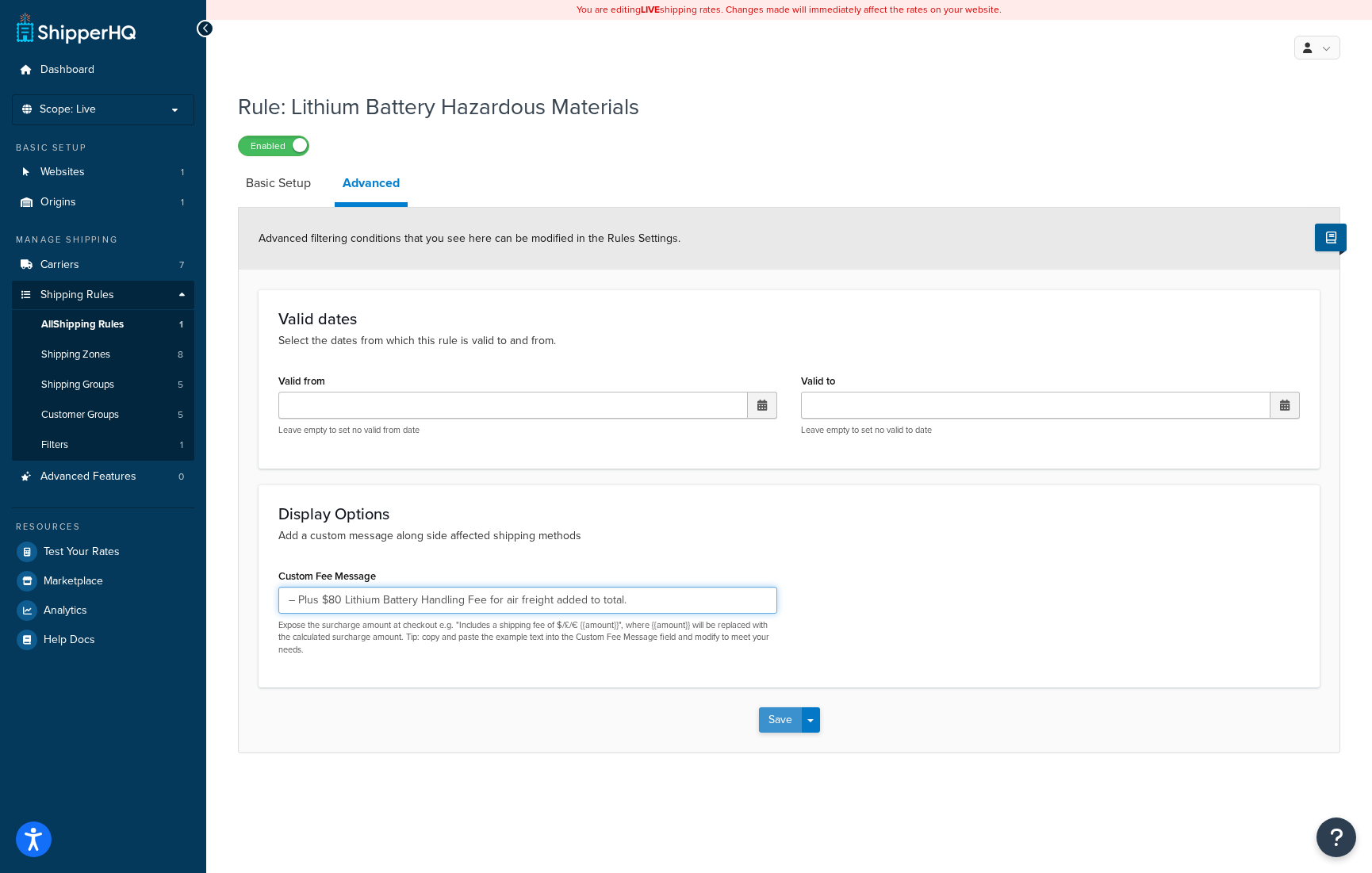
type input "– Plus $80 Lithium Battery Handling Fee for air freight added to total."
click at [770, 723] on button "Save" at bounding box center [780, 720] width 43 height 26
